Goal: Task Accomplishment & Management: Manage account settings

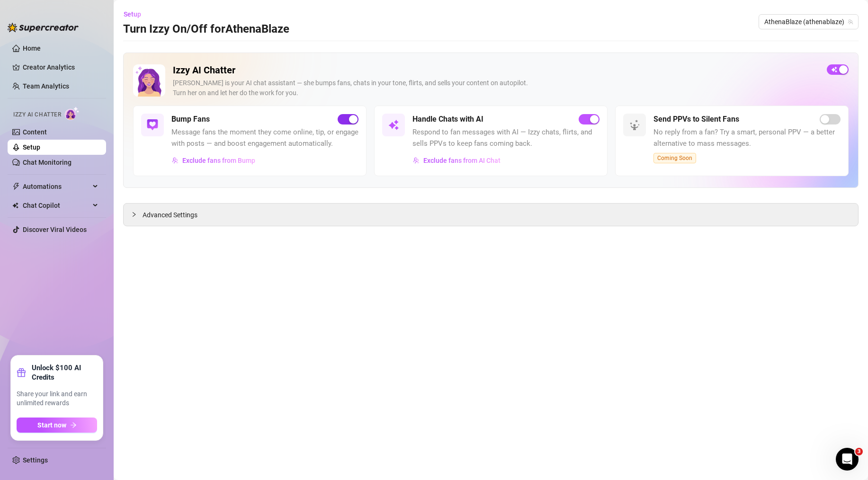
click at [355, 118] on div "button" at bounding box center [353, 119] width 9 height 9
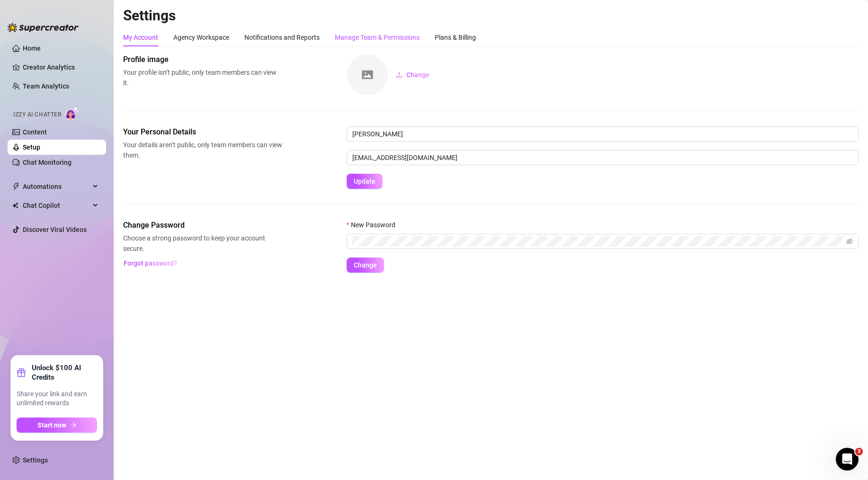
click at [340, 36] on div "Manage Team & Permissions" at bounding box center [377, 37] width 85 height 10
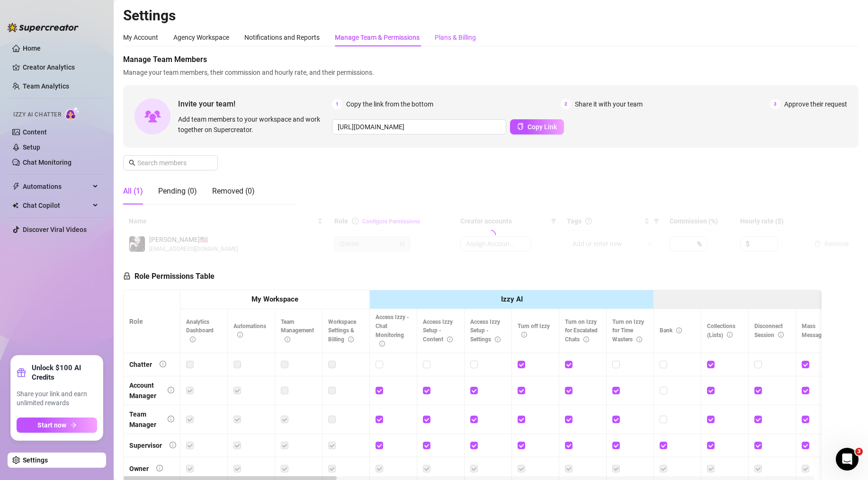
click at [463, 40] on div "Plans & Billing" at bounding box center [455, 37] width 41 height 10
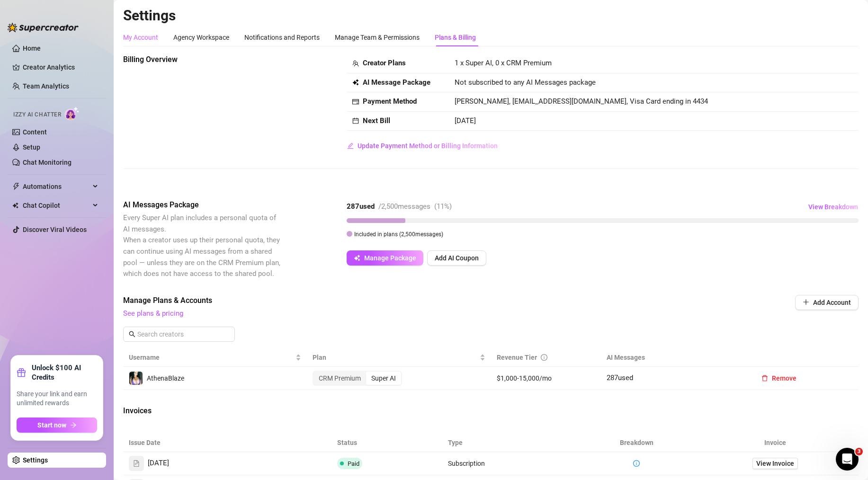
click at [132, 32] on div "My Account" at bounding box center [140, 37] width 35 height 18
